Goal: Information Seeking & Learning: Learn about a topic

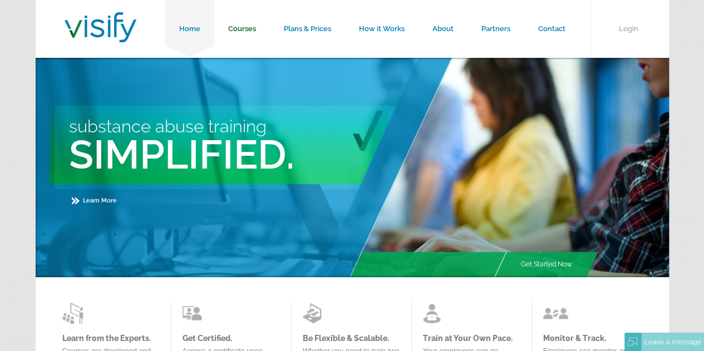
click at [255, 27] on link "Courses" at bounding box center [242, 29] width 56 height 58
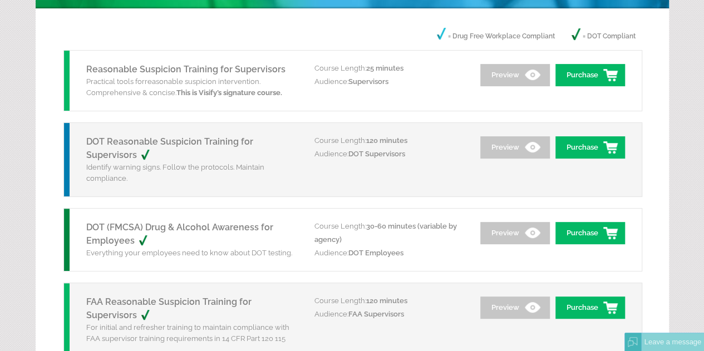
scroll to position [111, 0]
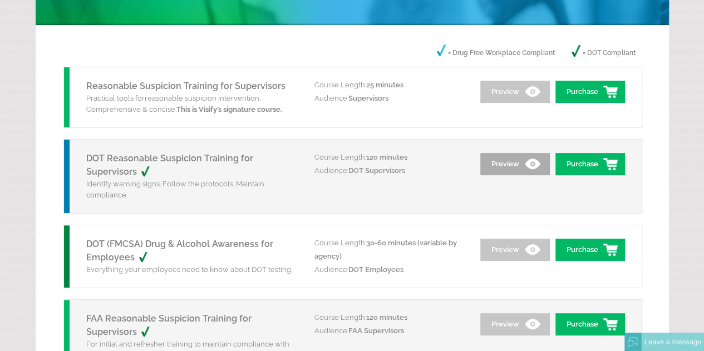
click at [499, 163] on link "Preview" at bounding box center [515, 164] width 70 height 22
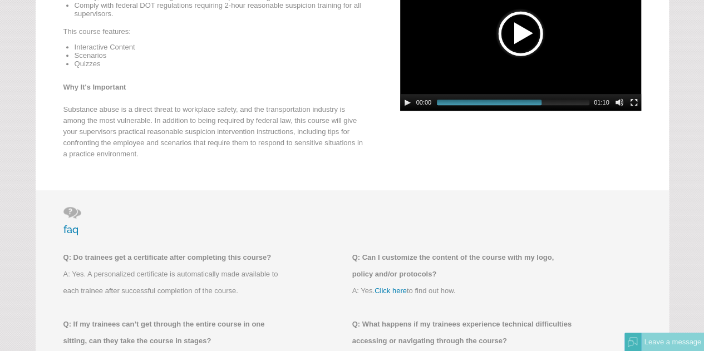
scroll to position [223, 0]
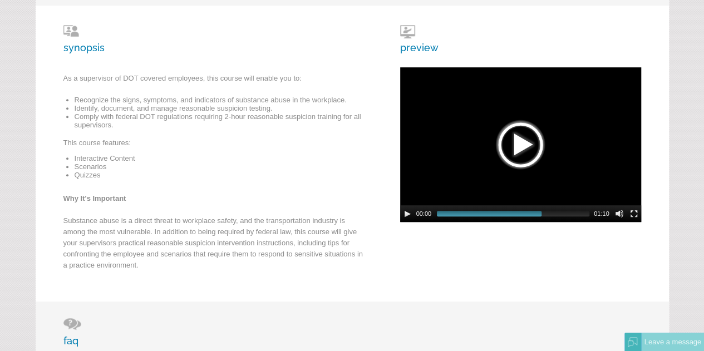
click at [523, 146] on div at bounding box center [521, 145] width 56 height 56
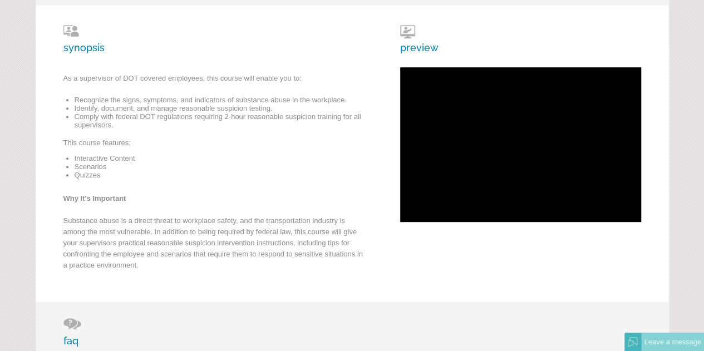
click at [458, 271] on div "synopsis As a supervisor of DOT covered employees, this course will enable you …" at bounding box center [353, 154] width 634 height 296
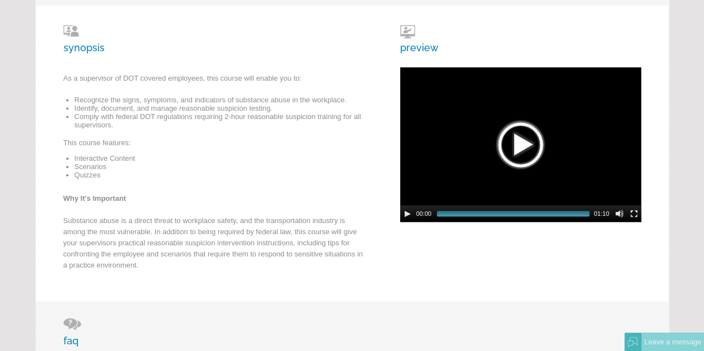
click at [521, 143] on div at bounding box center [521, 145] width 56 height 56
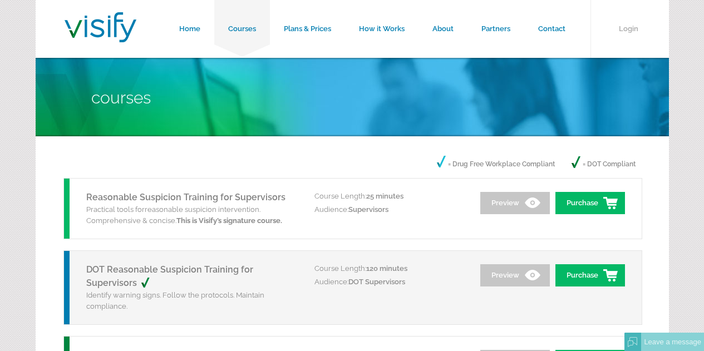
scroll to position [111, 0]
